Goal: Find specific page/section: Find specific page/section

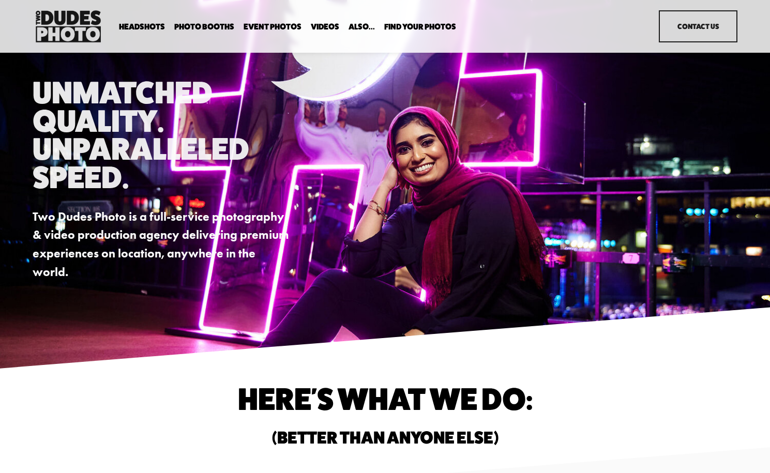
click at [278, 23] on link "Event Photos" at bounding box center [272, 27] width 58 height 10
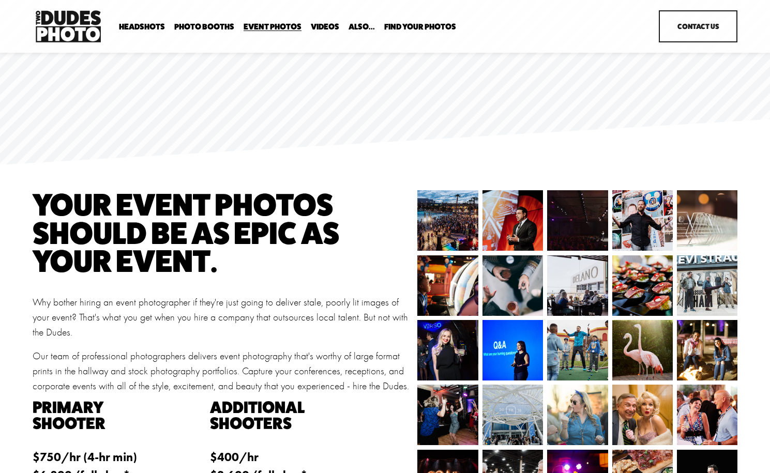
click at [397, 28] on span "Find Your Photos" at bounding box center [420, 27] width 72 height 8
click at [0, 0] on link "Headshots" at bounding box center [0, 0] width 0 height 0
